Goal: Task Accomplishment & Management: Use online tool/utility

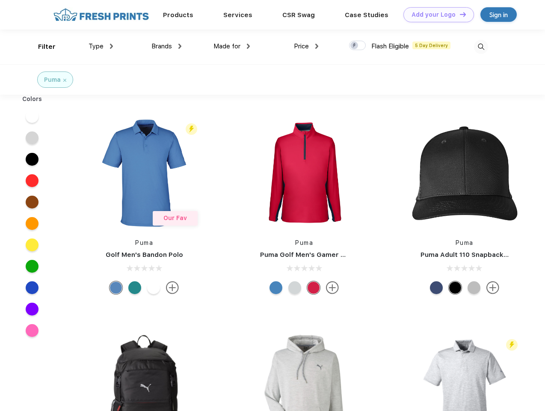
click at [436, 15] on link "Add your Logo Design Tool" at bounding box center [438, 14] width 71 height 15
click at [0, 0] on div "Design Tool" at bounding box center [0, 0] width 0 height 0
click at [459, 14] on link "Add your Logo Design Tool" at bounding box center [438, 14] width 71 height 15
click at [41, 47] on div "Filter" at bounding box center [47, 47] width 18 height 10
click at [101, 46] on span "Type" at bounding box center [96, 46] width 15 height 8
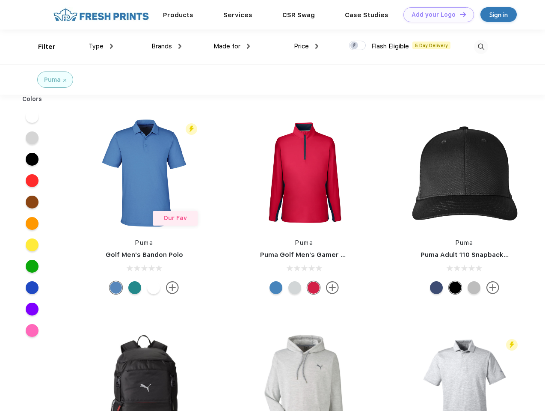
click at [166, 46] on span "Brands" at bounding box center [161, 46] width 21 height 8
click at [232, 46] on span "Made for" at bounding box center [226, 46] width 27 height 8
click at [306, 46] on span "Price" at bounding box center [301, 46] width 15 height 8
click at [358, 46] on div at bounding box center [357, 45] width 17 height 9
click at [355, 46] on input "checkbox" at bounding box center [352, 43] width 6 height 6
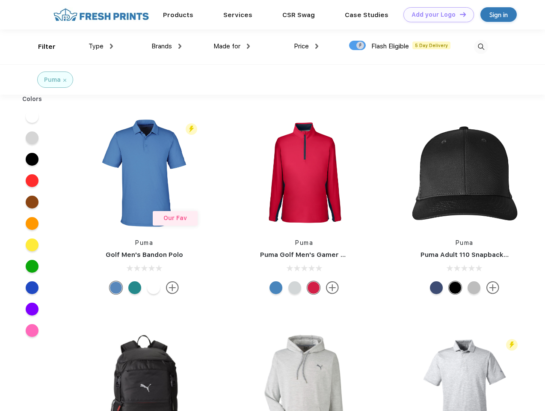
click at [481, 47] on img at bounding box center [481, 47] width 14 height 14
